Goal: Information Seeking & Learning: Understand process/instructions

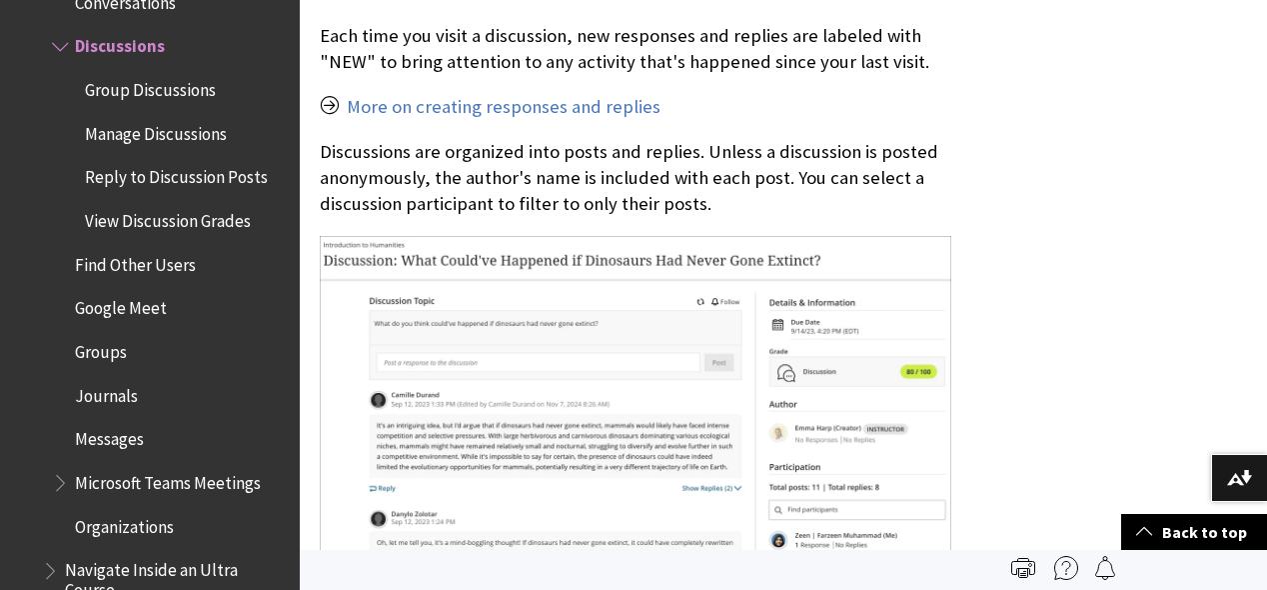
scroll to position [1899, 0]
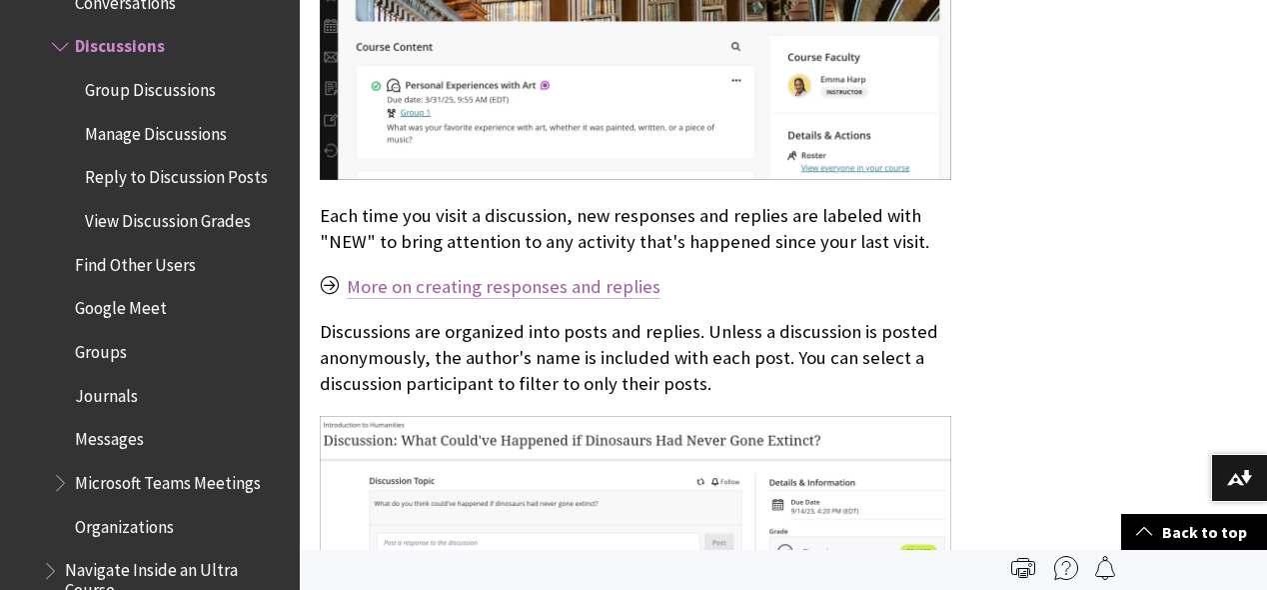
click at [548, 275] on link "More on creating responses and replies" at bounding box center [504, 287] width 314 height 24
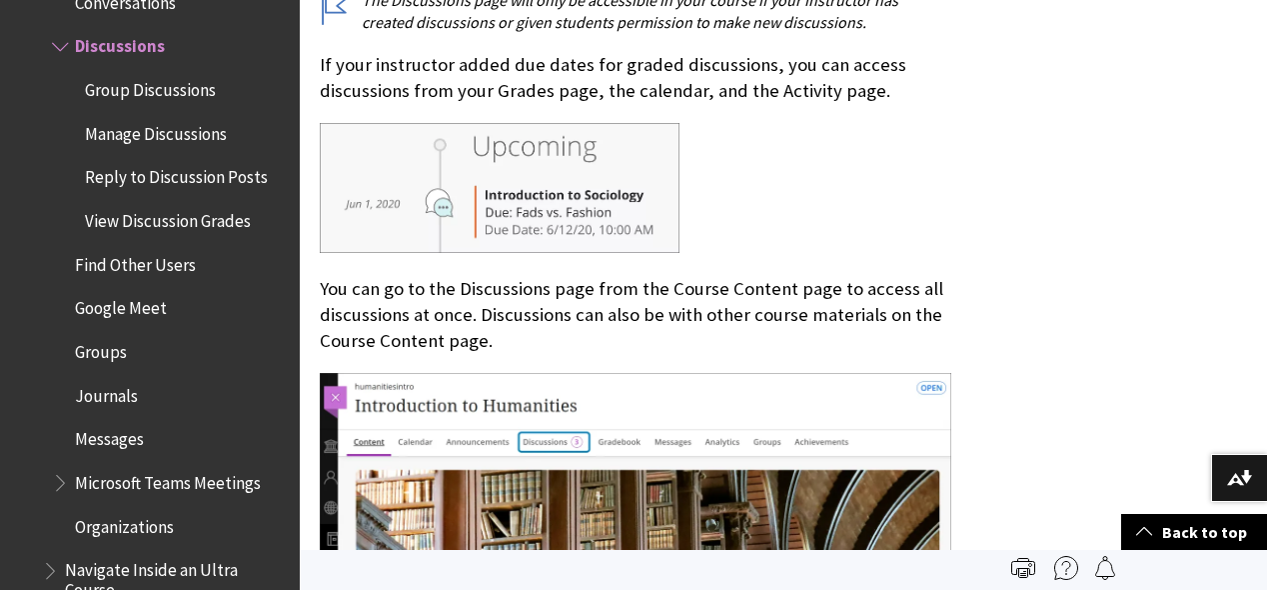
scroll to position [1299, 0]
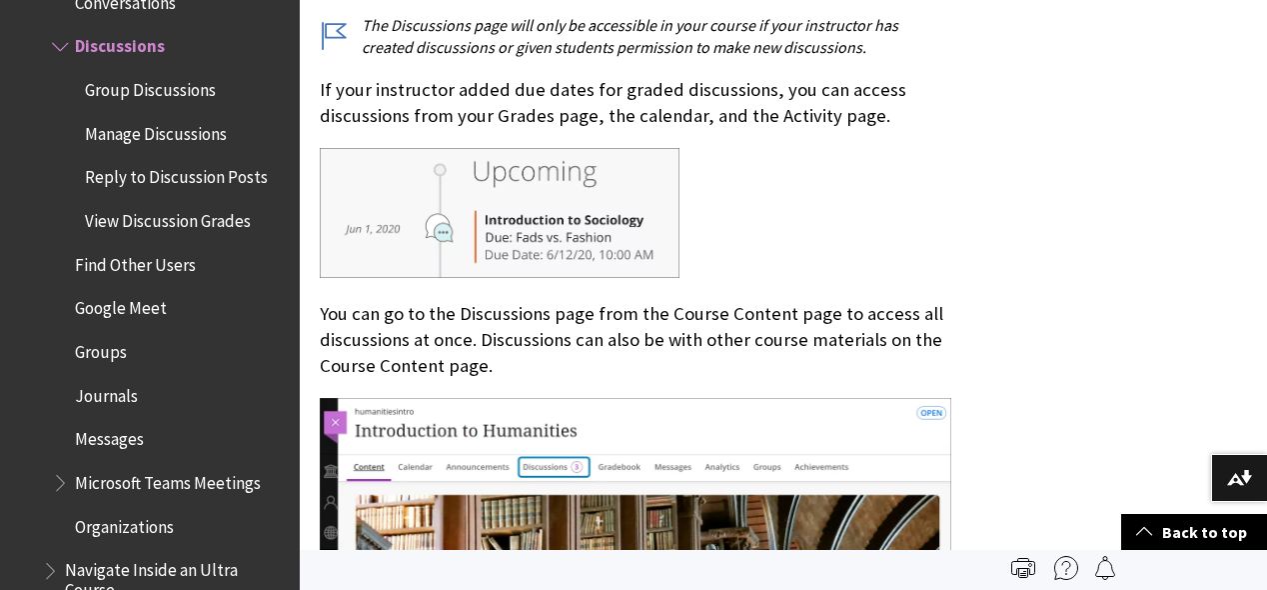
click at [132, 42] on span "Discussions" at bounding box center [120, 43] width 90 height 27
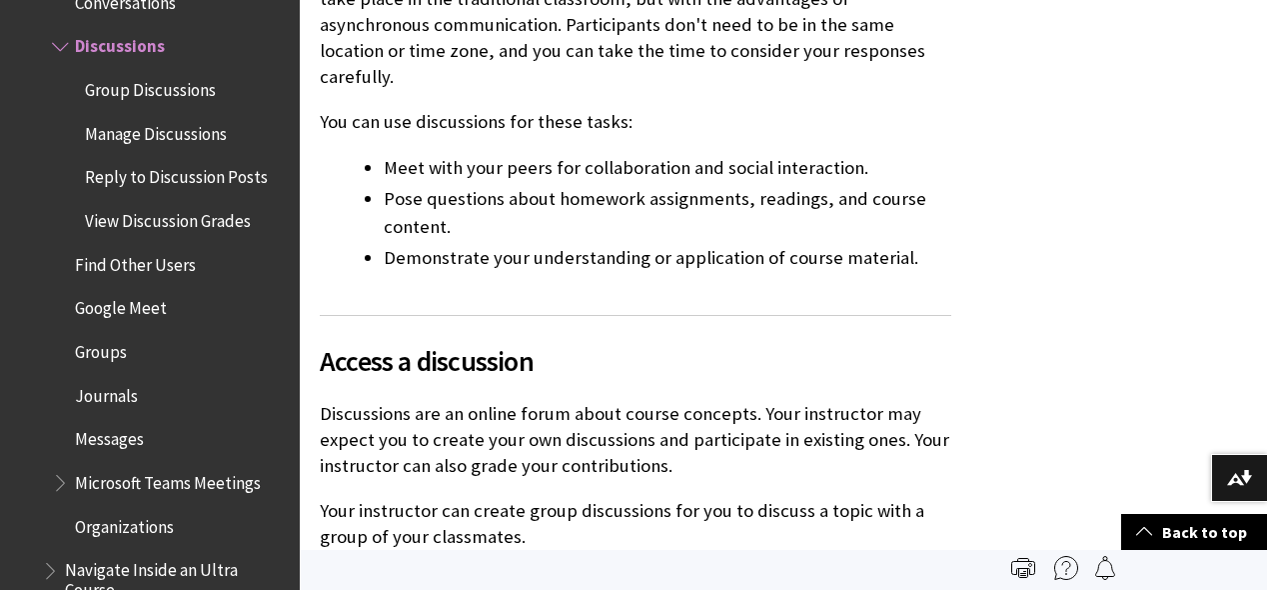
scroll to position [100, 0]
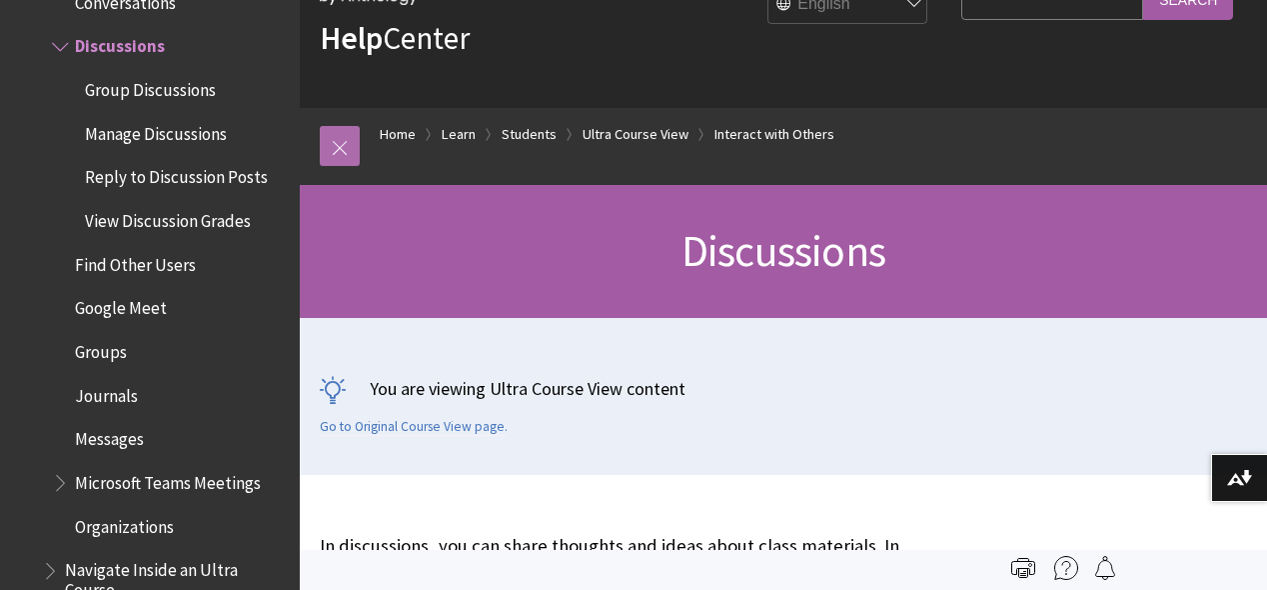
click at [333, 136] on link at bounding box center [340, 146] width 40 height 40
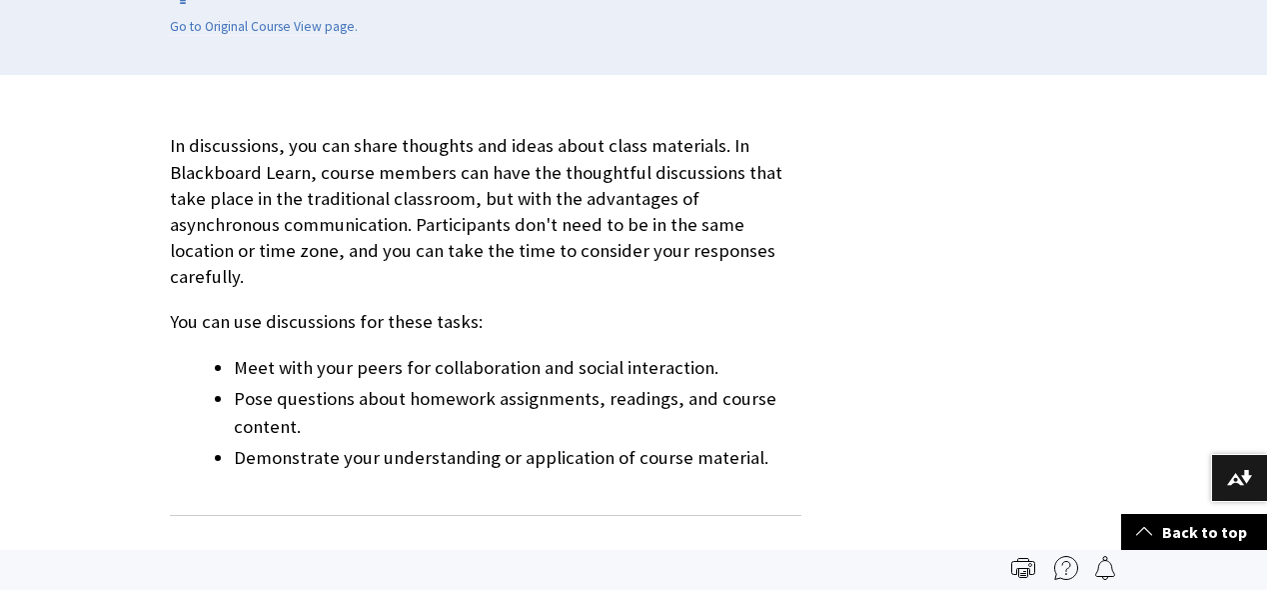
scroll to position [0, 0]
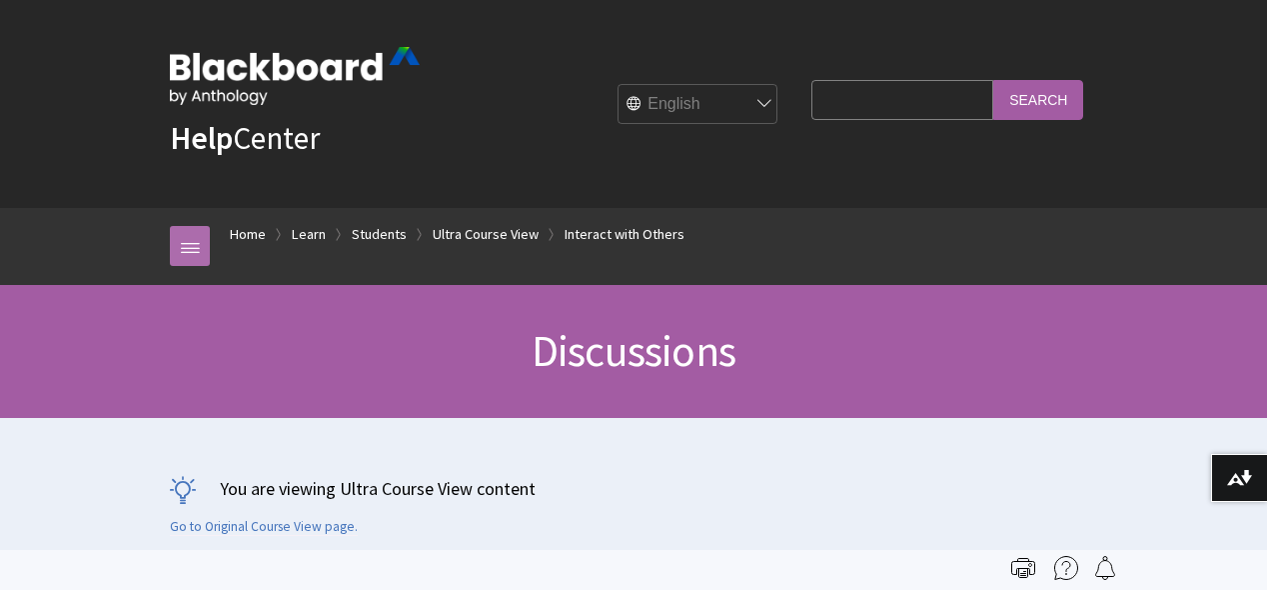
click at [186, 246] on link at bounding box center [190, 246] width 40 height 40
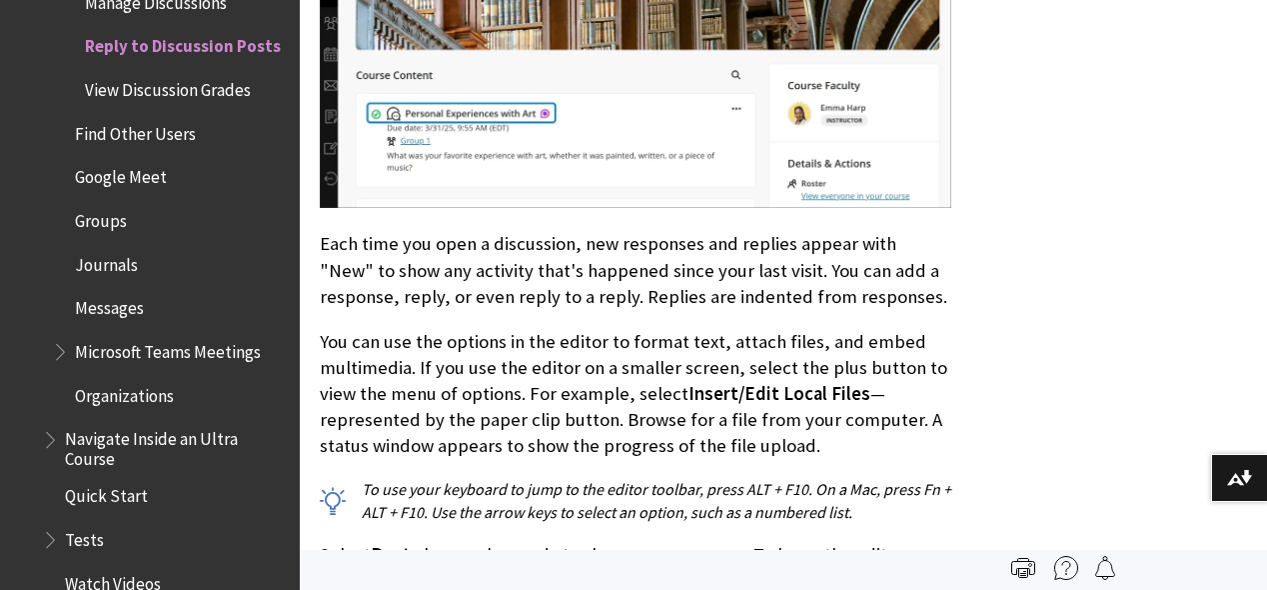
scroll to position [999, 0]
